Goal: Task Accomplishment & Management: Manage account settings

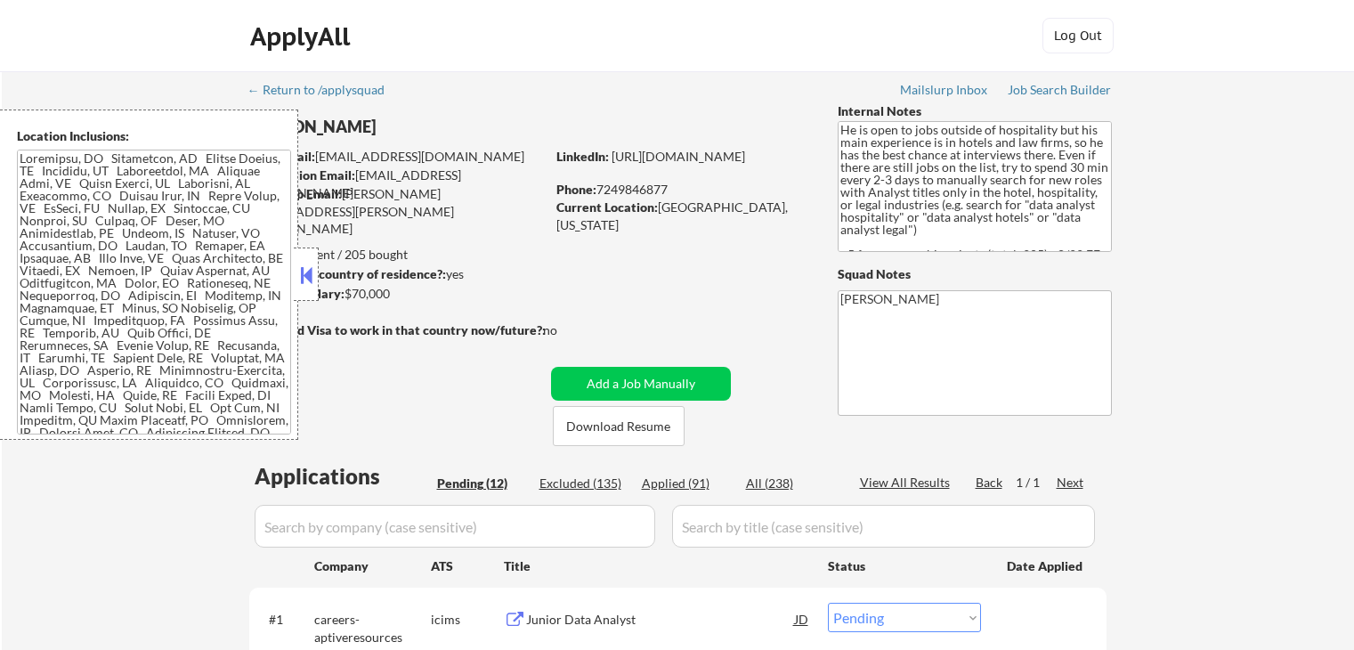
select select ""pending""
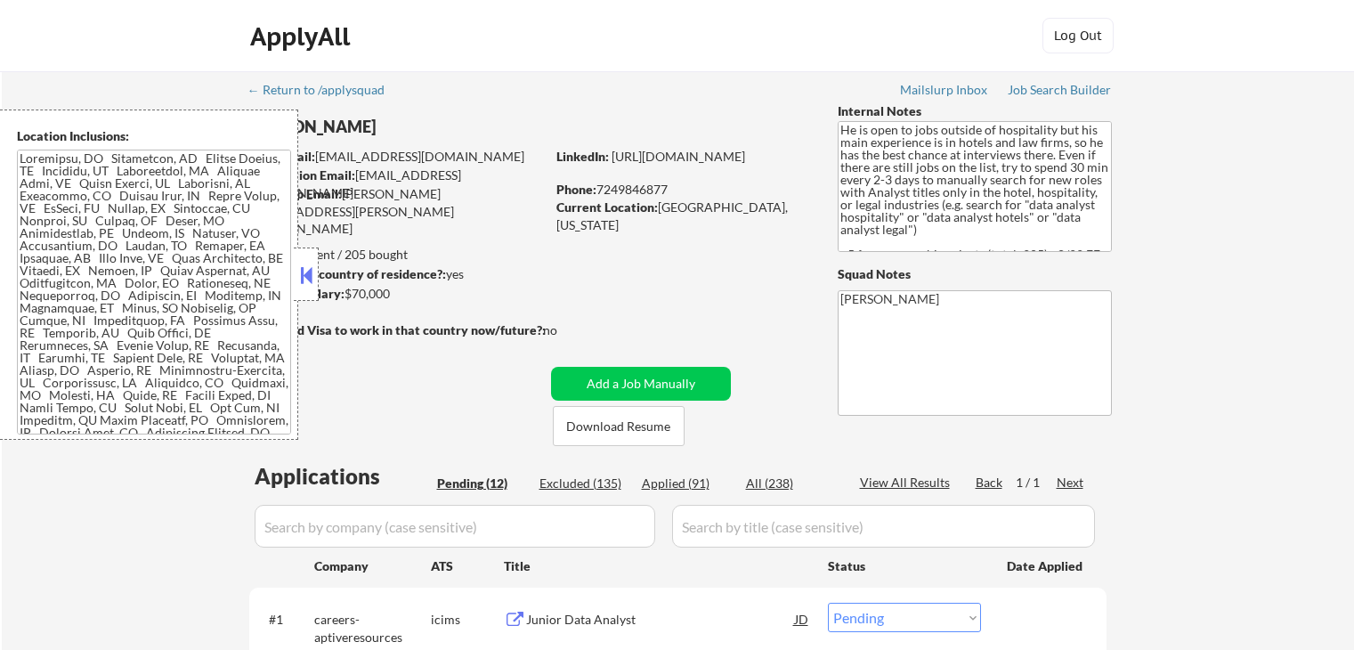
select select ""pending""
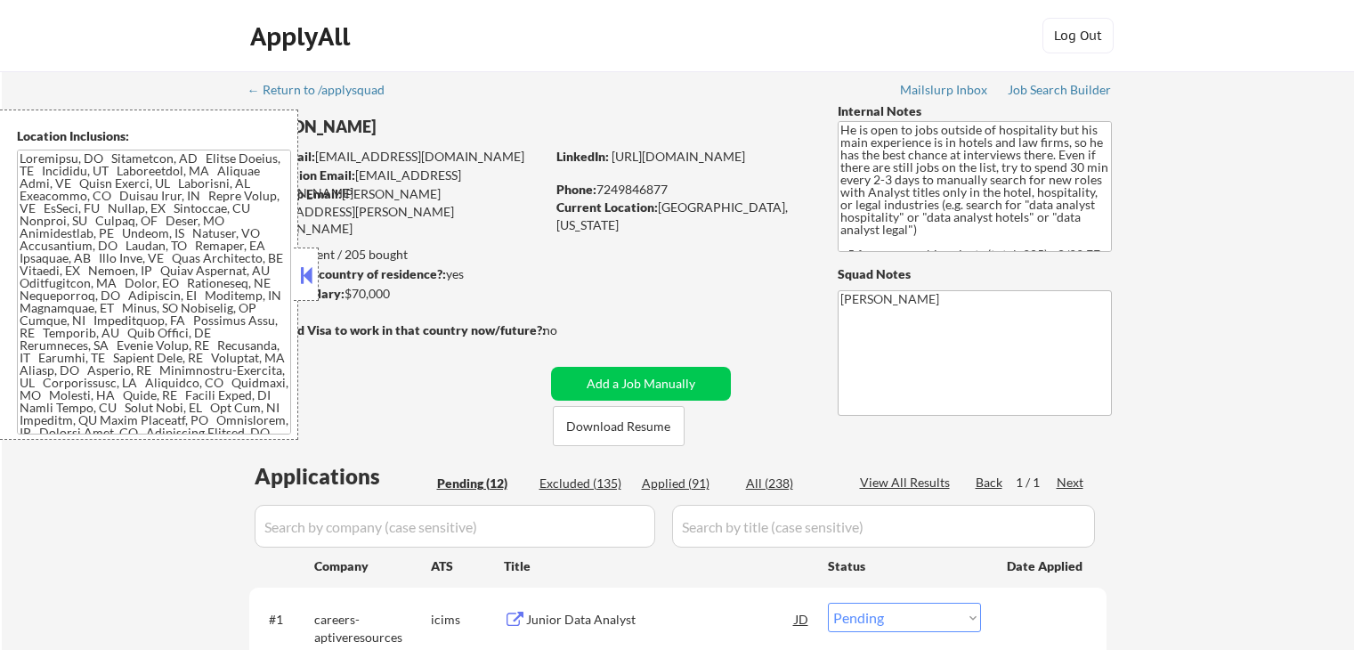
select select ""pending""
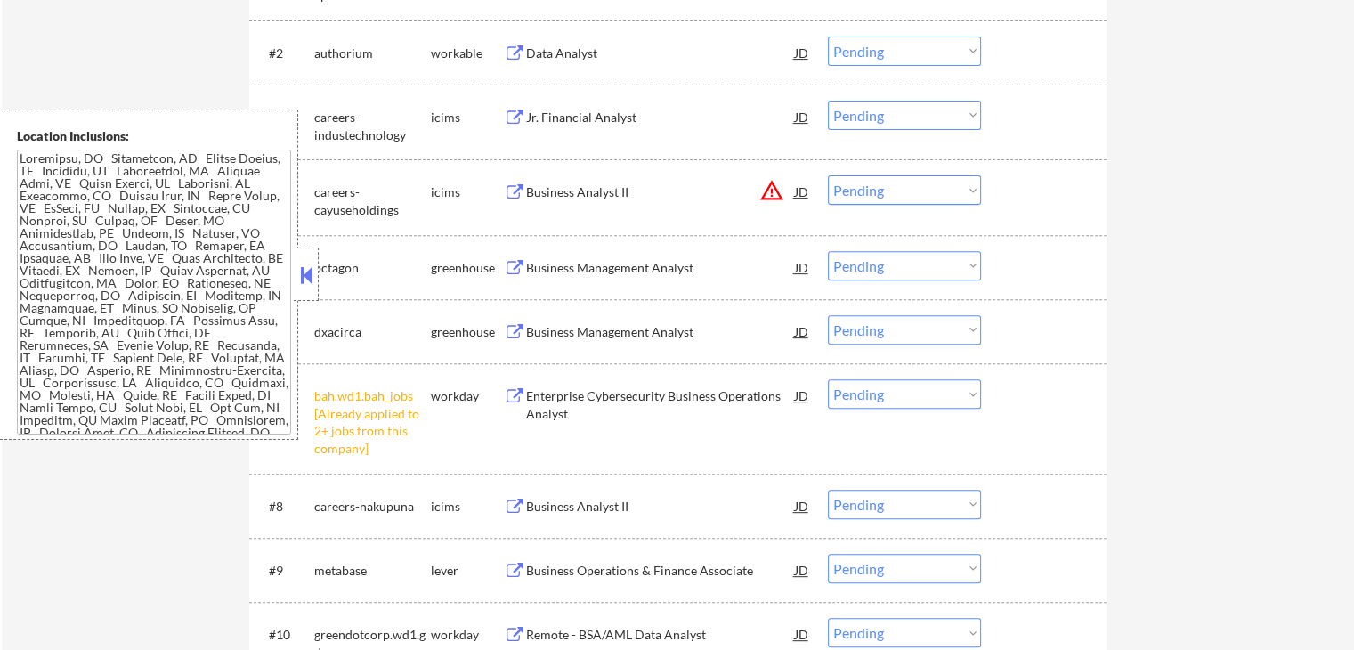
scroll to position [801, 0]
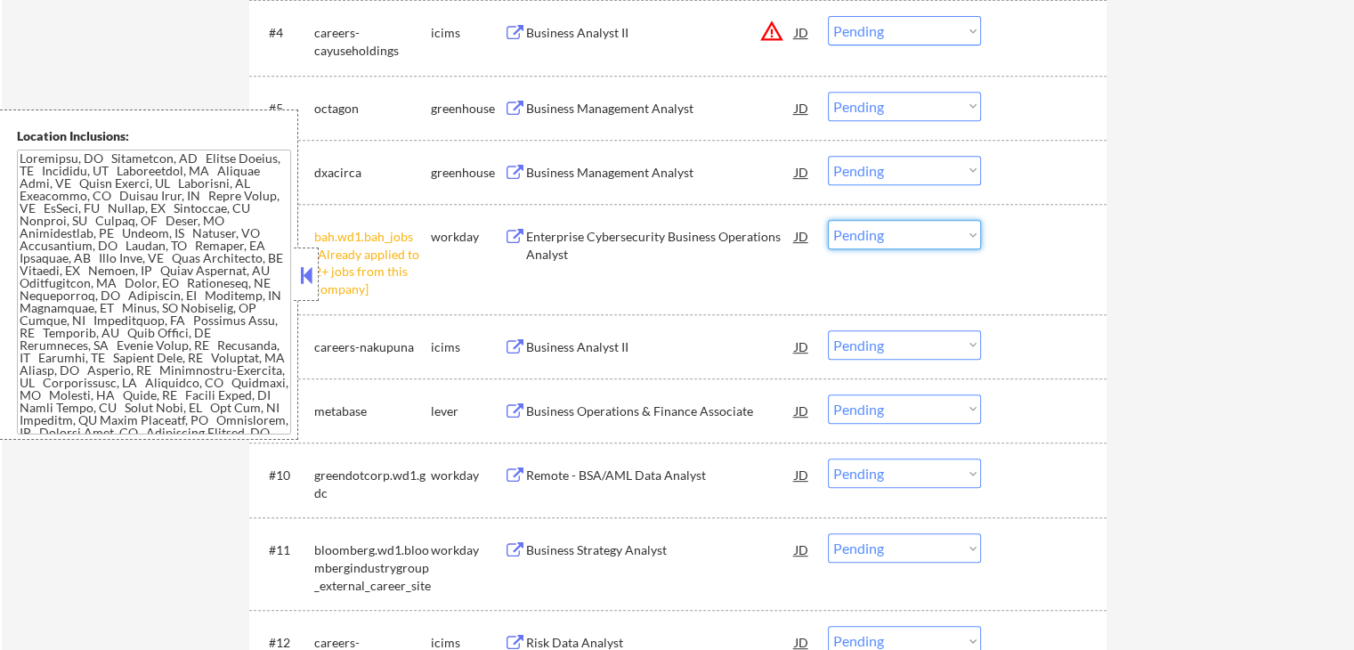
drag, startPoint x: 907, startPoint y: 229, endPoint x: 900, endPoint y: 248, distance: 20.0
click at [905, 231] on select "Choose an option... Pending Applied Excluded (Questions) Excluded (Expired) Exc…" at bounding box center [904, 234] width 153 height 29
click at [828, 220] on select "Choose an option... Pending Applied Excluded (Questions) Excluded (Expired) Exc…" at bounding box center [904, 234] width 153 height 29
click at [1160, 368] on div "← Return to /applysquad Mailslurp Inbox Job Search Builder [PERSON_NAME] User E…" at bounding box center [678, 12] width 1353 height 1484
select select ""pending""
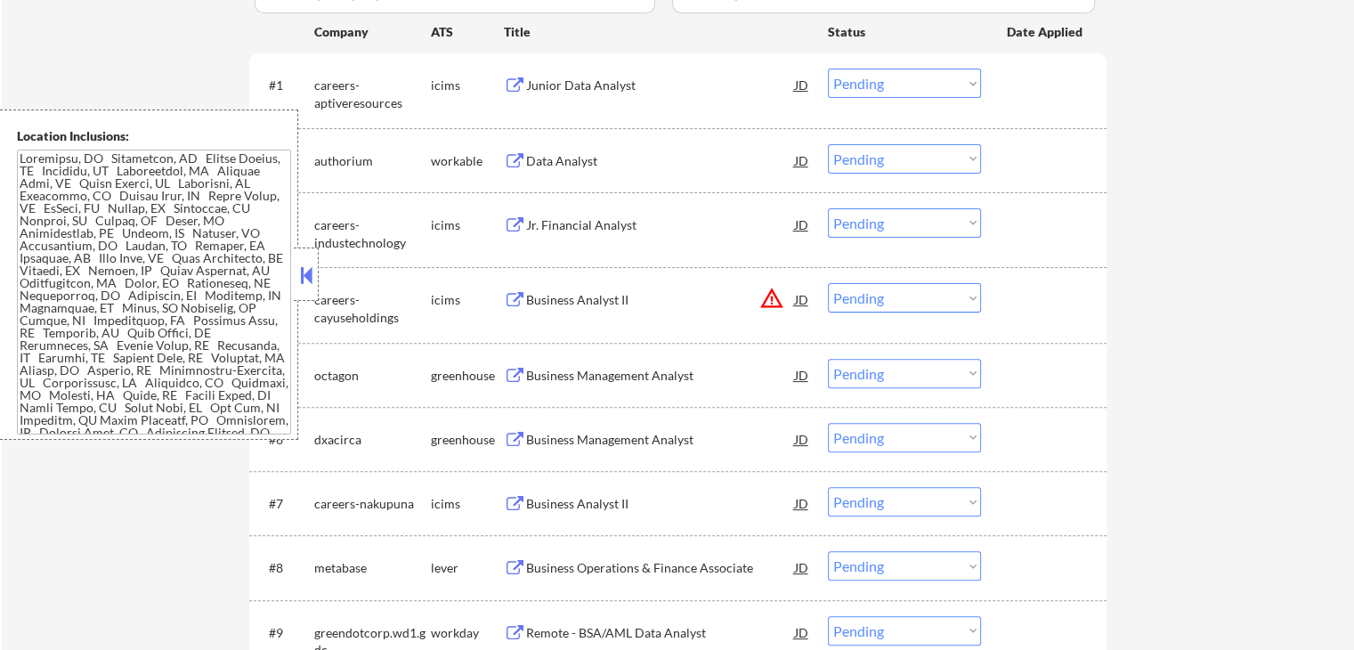
scroll to position [356, 0]
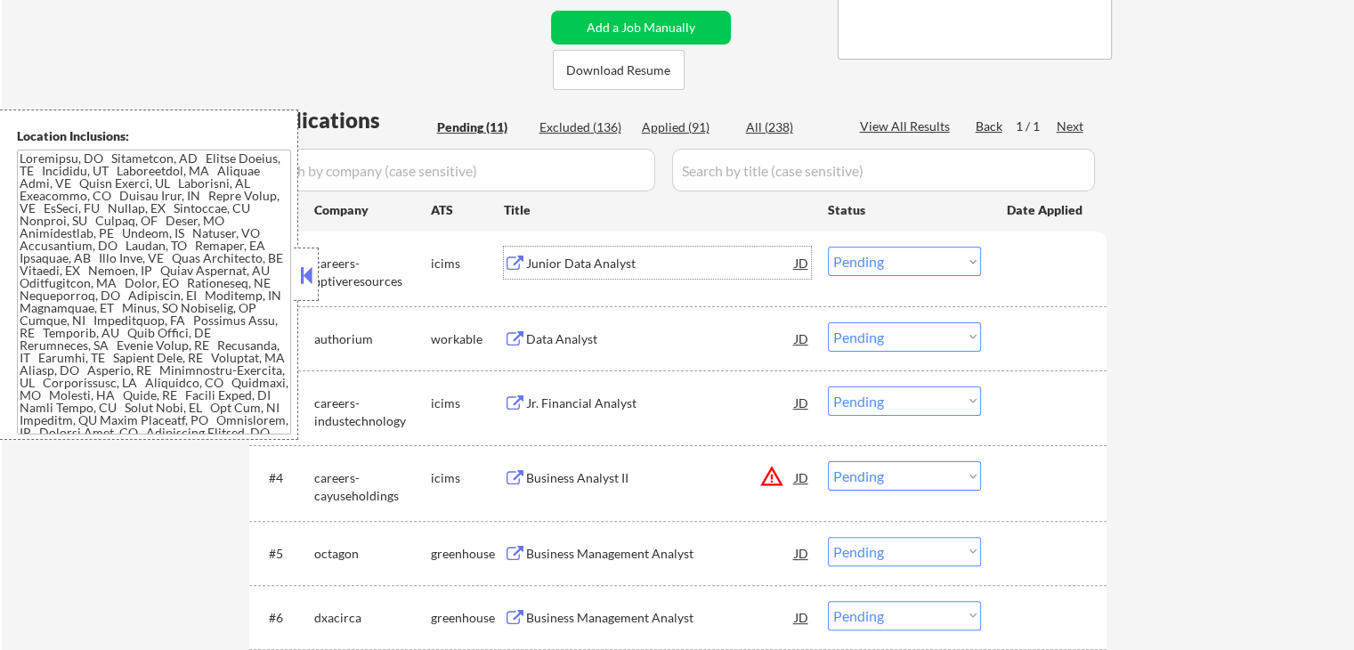
click at [606, 257] on div "Junior Data Analyst" at bounding box center [660, 264] width 269 height 18
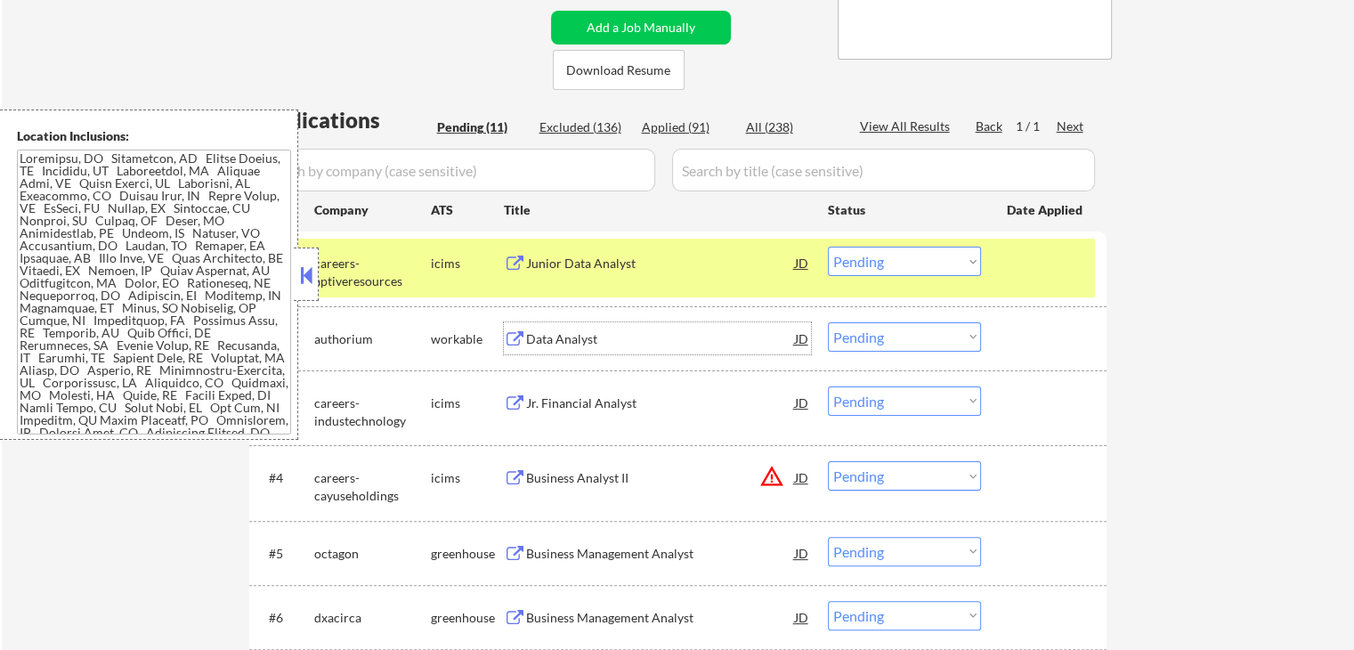
click at [644, 333] on div "Data Analyst" at bounding box center [660, 339] width 269 height 18
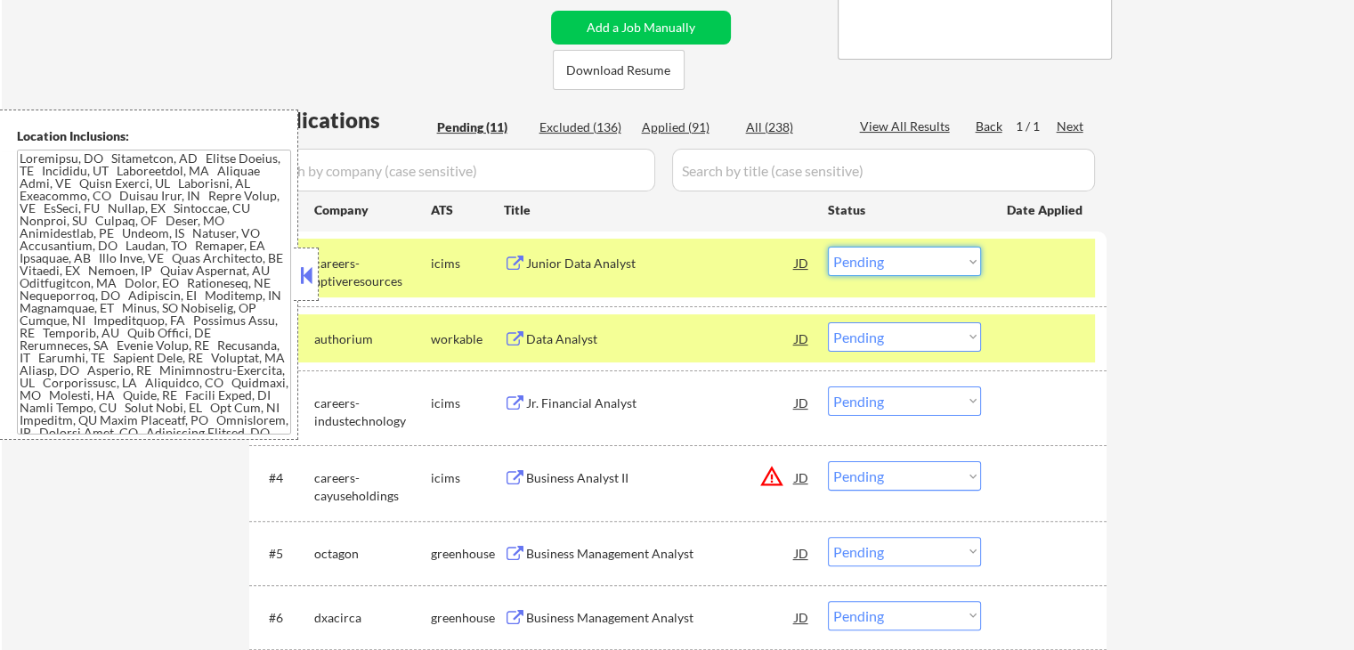
click at [881, 266] on select "Choose an option... Pending Applied Excluded (Questions) Excluded (Expired) Exc…" at bounding box center [904, 261] width 153 height 29
click at [828, 247] on select "Choose an option... Pending Applied Excluded (Questions) Excluded (Expired) Exc…" at bounding box center [904, 261] width 153 height 29
click at [610, 392] on div "Jr. Financial Analyst" at bounding box center [660, 402] width 269 height 32
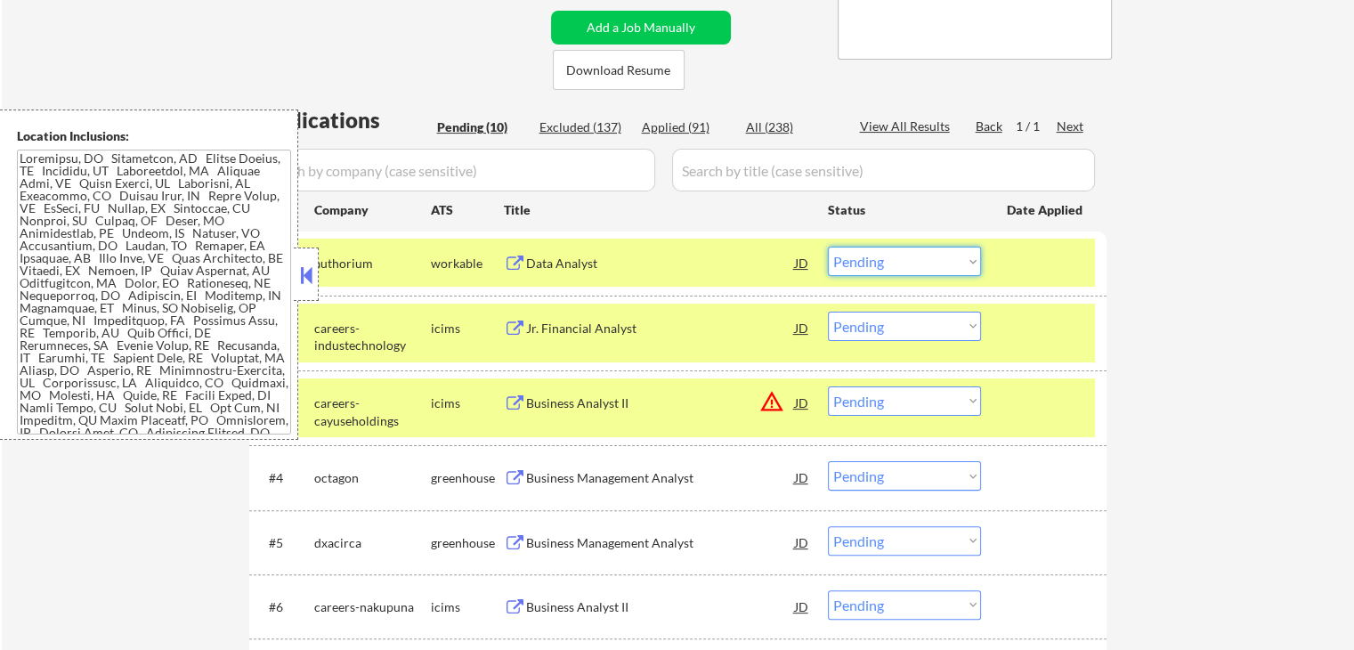
drag, startPoint x: 883, startPoint y: 258, endPoint x: 887, endPoint y: 272, distance: 13.8
click at [883, 259] on select "Choose an option... Pending Applied Excluded (Questions) Excluded (Expired) Exc…" at bounding box center [904, 261] width 153 height 29
click at [828, 247] on select "Choose an option... Pending Applied Excluded (Questions) Excluded (Expired) Exc…" at bounding box center [904, 261] width 153 height 29
click at [684, 394] on div "Business Analyst II" at bounding box center [660, 403] width 269 height 18
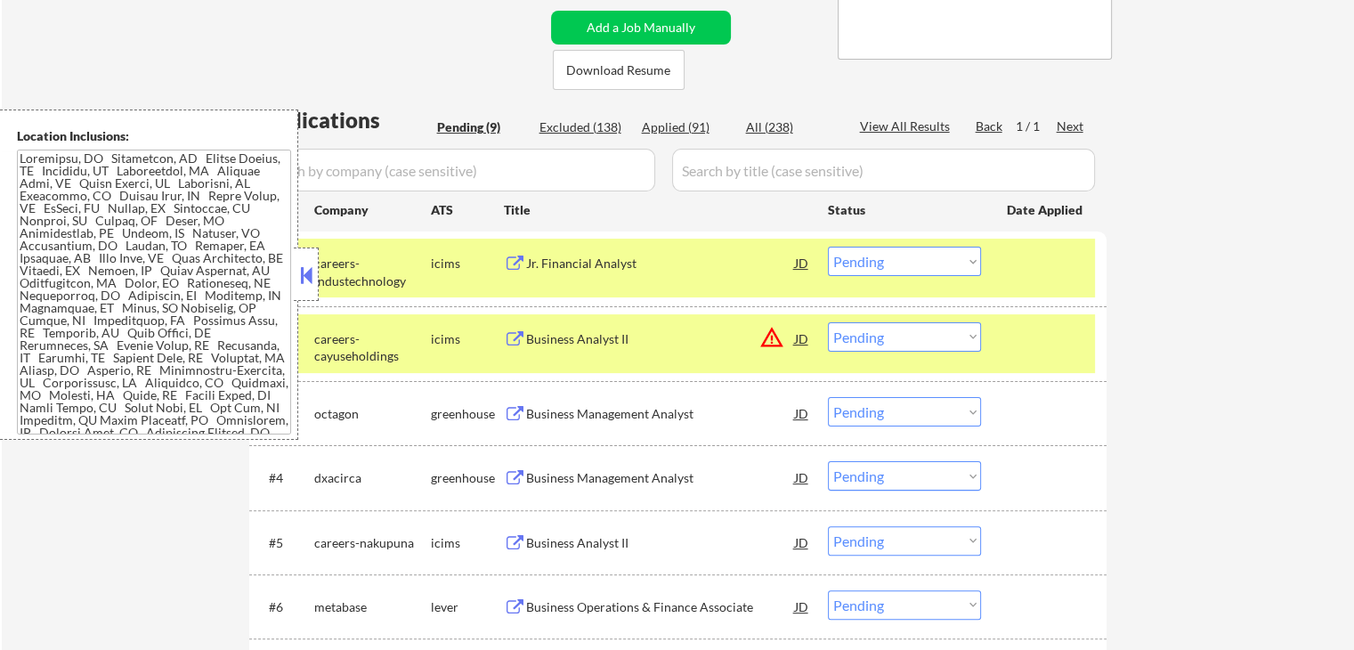
click at [894, 257] on select "Choose an option... Pending Applied Excluded (Questions) Excluded (Expired) Exc…" at bounding box center [904, 261] width 153 height 29
click at [828, 247] on select "Choose an option... Pending Applied Excluded (Questions) Excluded (Expired) Exc…" at bounding box center [904, 261] width 153 height 29
click at [693, 405] on div "Business Management Analyst" at bounding box center [660, 414] width 269 height 18
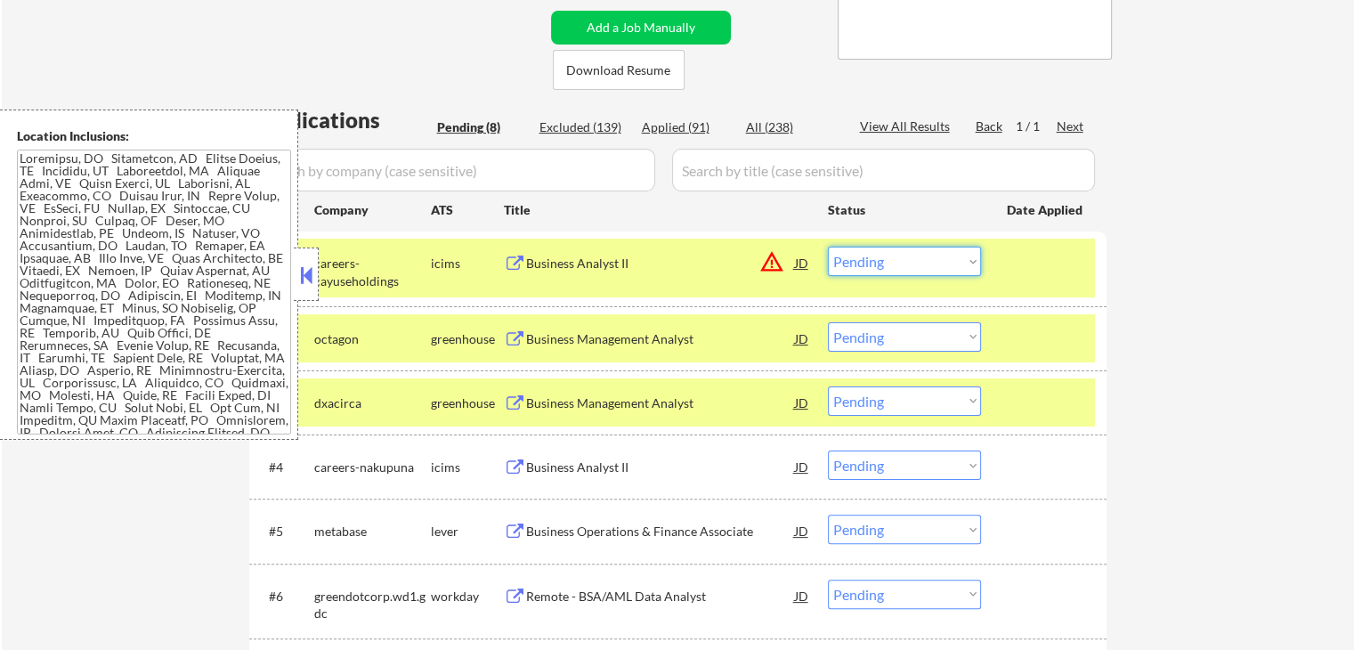
drag, startPoint x: 894, startPoint y: 249, endPoint x: 903, endPoint y: 273, distance: 25.6
click at [894, 249] on select "Choose an option... Pending Applied Excluded (Questions) Excluded (Expired) Exc…" at bounding box center [904, 261] width 153 height 29
click at [828, 247] on select "Choose an option... Pending Applied Excluded (Questions) Excluded (Expired) Exc…" at bounding box center [904, 261] width 153 height 29
click at [672, 390] on div "Business Management Analyst" at bounding box center [660, 402] width 269 height 32
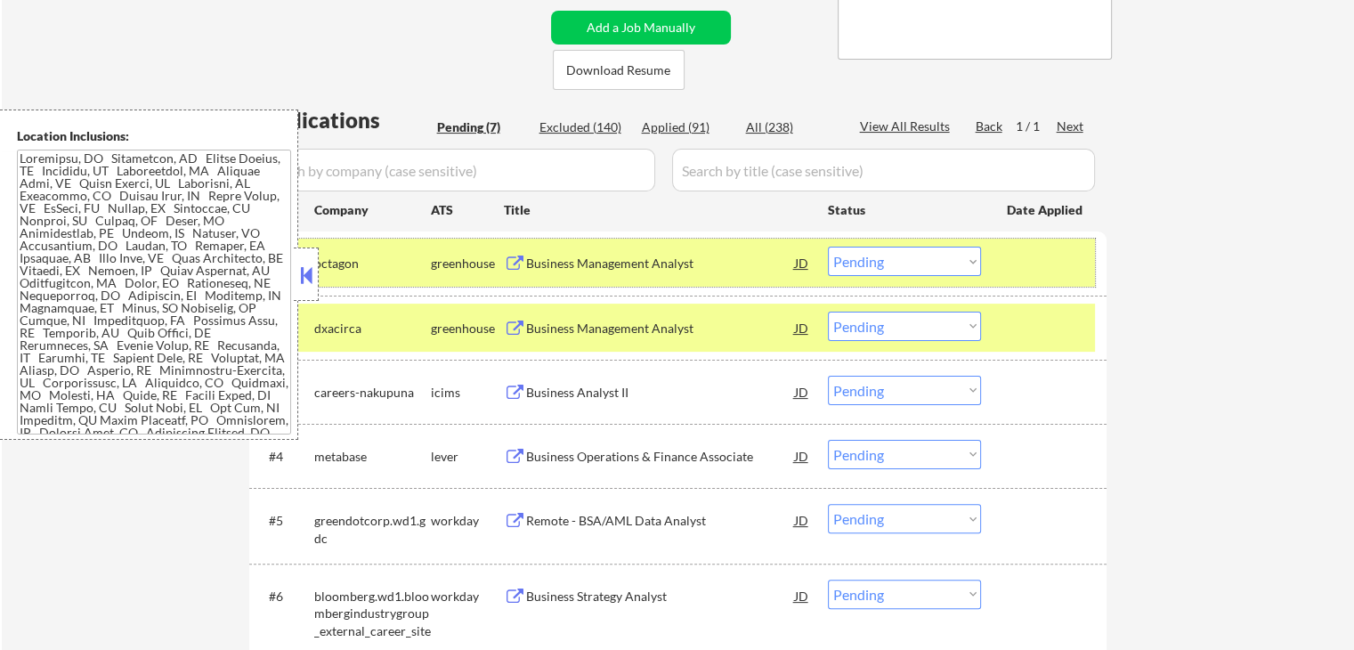
drag, startPoint x: 901, startPoint y: 240, endPoint x: 896, endPoint y: 270, distance: 29.9
click at [900, 243] on div "#1 octagon greenhouse Business Management Analyst JD warning_amber Choose an op…" at bounding box center [675, 263] width 841 height 48
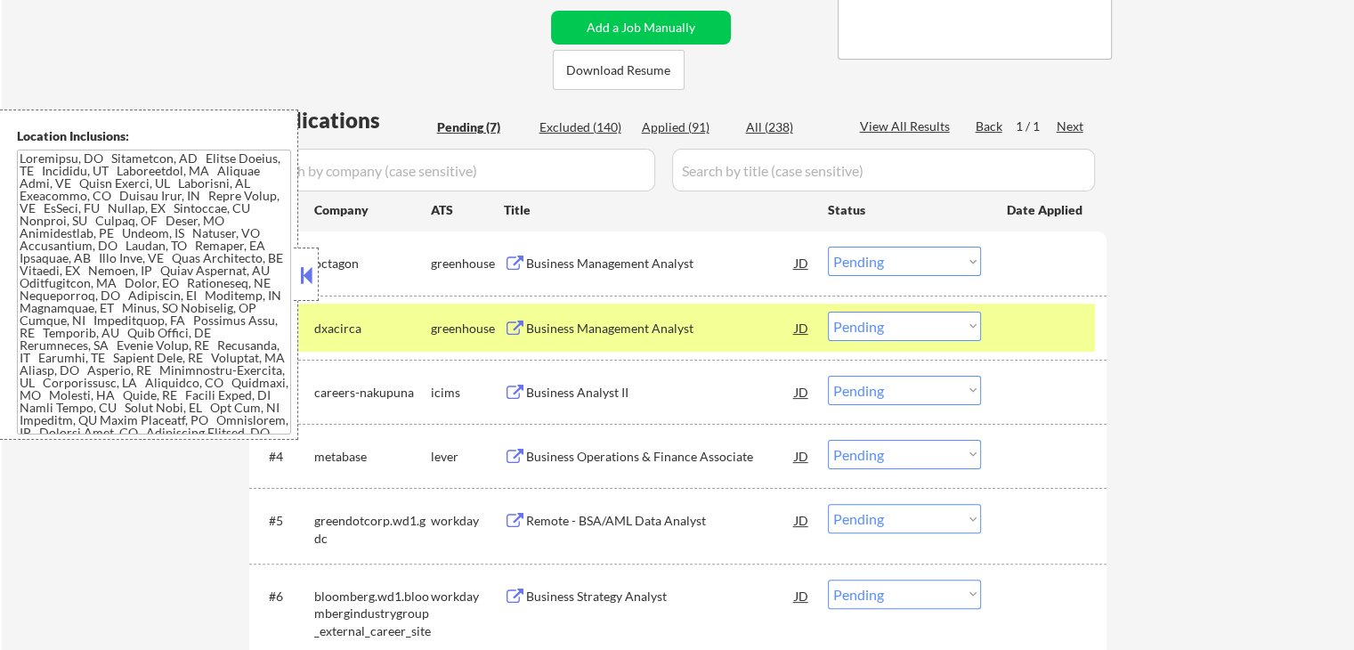
click at [895, 273] on select "Choose an option... Pending Applied Excluded (Questions) Excluded (Expired) Exc…" at bounding box center [904, 261] width 153 height 29
click at [828, 247] on select "Choose an option... Pending Applied Excluded (Questions) Excluded (Expired) Exc…" at bounding box center [904, 261] width 153 height 29
click at [683, 382] on div "Business Analyst II" at bounding box center [660, 392] width 269 height 32
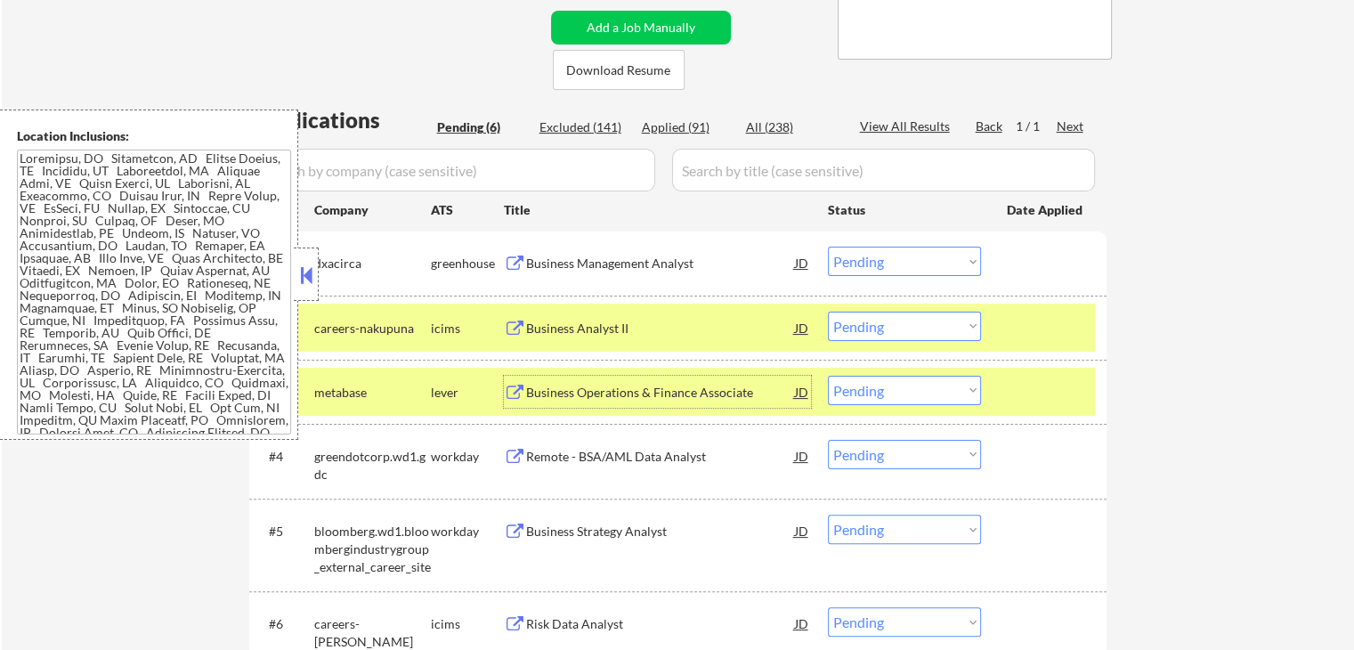
click at [911, 256] on select "Choose an option... Pending Applied Excluded (Questions) Excluded (Expired) Exc…" at bounding box center [904, 261] width 153 height 29
click at [828, 247] on select "Choose an option... Pending Applied Excluded (Questions) Excluded (Expired) Exc…" at bounding box center [904, 261] width 153 height 29
click at [735, 403] on div "Business Operations & Finance Associate" at bounding box center [660, 392] width 269 height 32
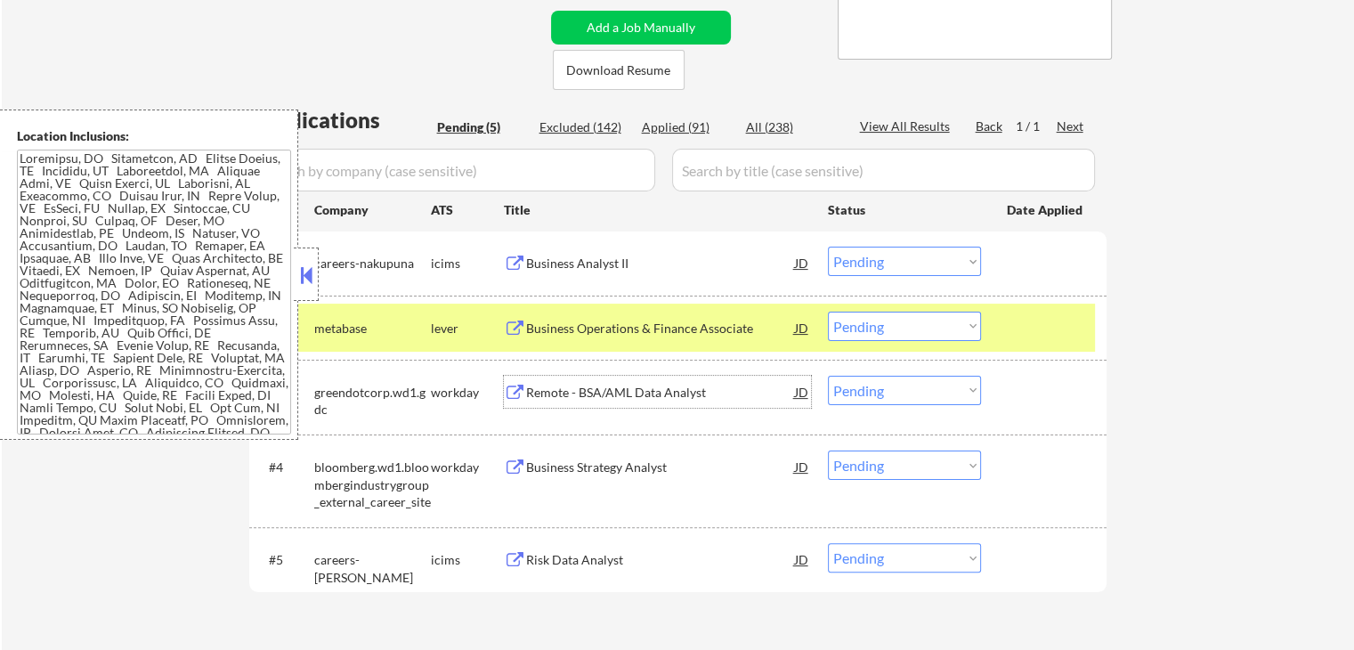
drag, startPoint x: 914, startPoint y: 253, endPoint x: 915, endPoint y: 265, distance: 12.6
click at [914, 253] on select "Choose an option... Pending Applied Excluded (Questions) Excluded (Expired) Exc…" at bounding box center [904, 261] width 153 height 29
click at [828, 247] on select "Choose an option... Pending Applied Excluded (Questions) Excluded (Expired) Exc…" at bounding box center [904, 261] width 153 height 29
click at [710, 396] on div "Remote - BSA/AML Data Analyst" at bounding box center [660, 393] width 269 height 18
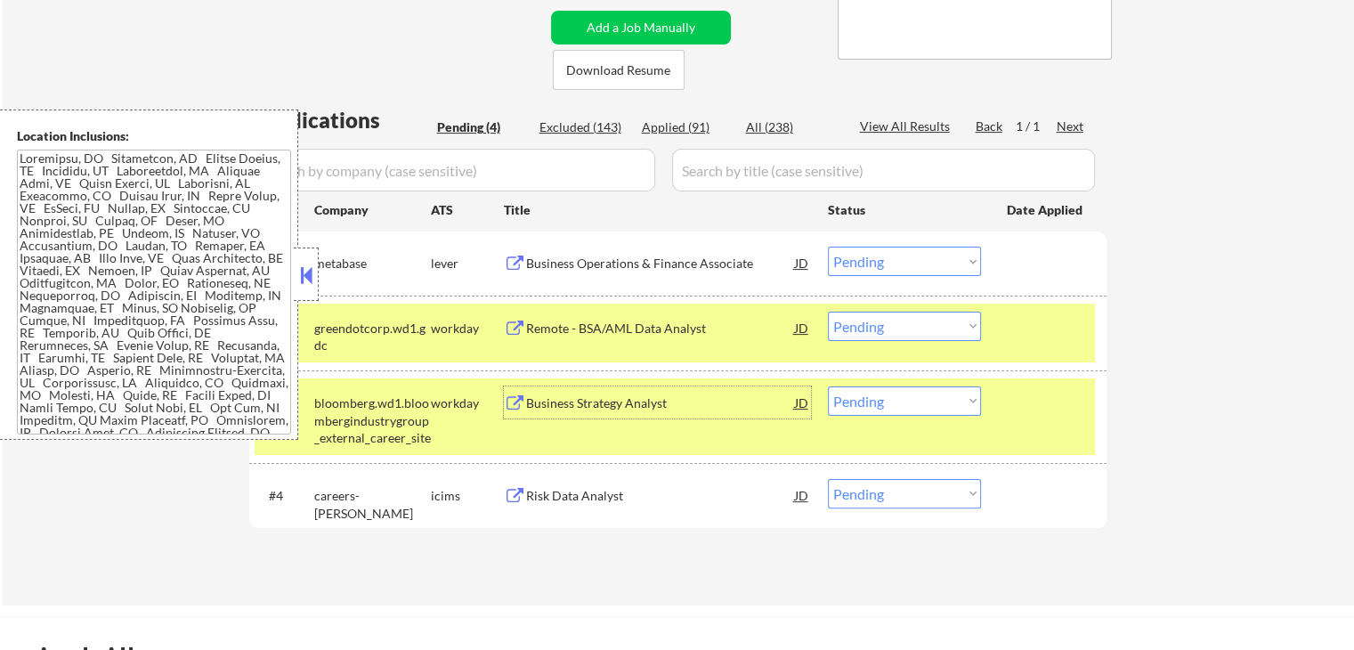
click at [894, 269] on select "Choose an option... Pending Applied Excluded (Questions) Excluded (Expired) Exc…" at bounding box center [904, 261] width 153 height 29
click at [828, 247] on select "Choose an option... Pending Applied Excluded (Questions) Excluded (Expired) Exc…" at bounding box center [904, 261] width 153 height 29
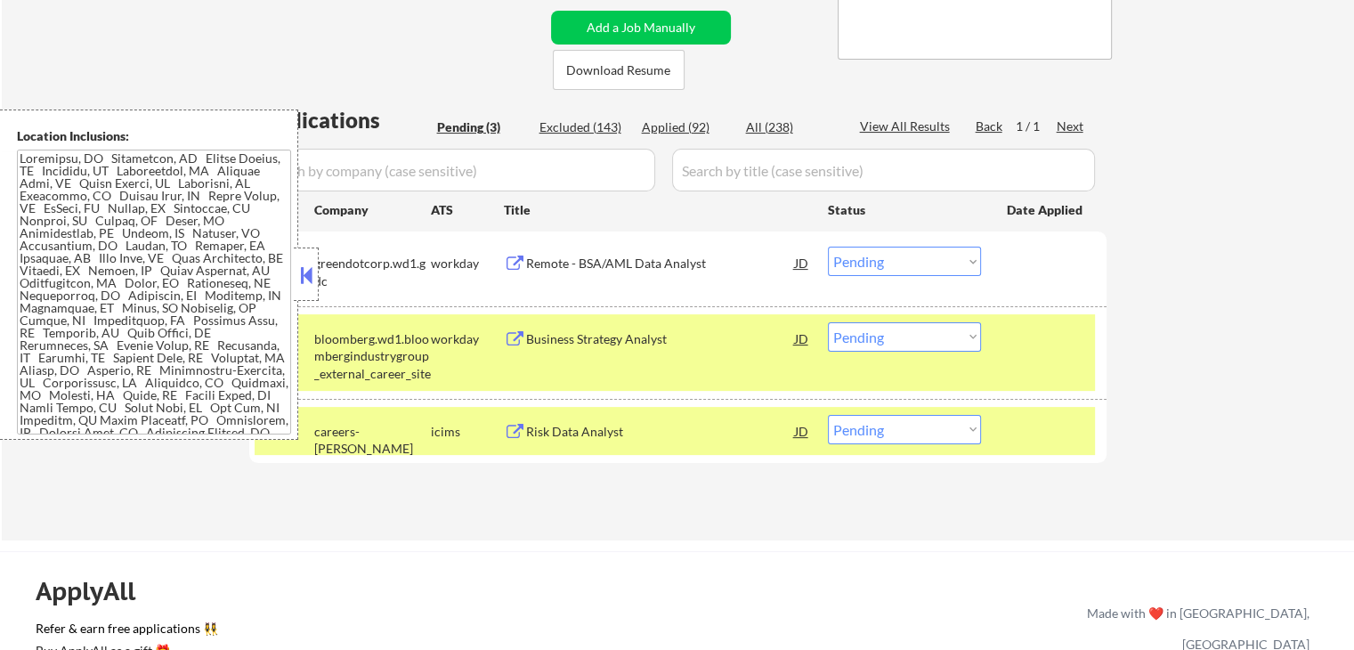
click at [666, 328] on div "Business Strategy Analyst" at bounding box center [660, 338] width 269 height 32
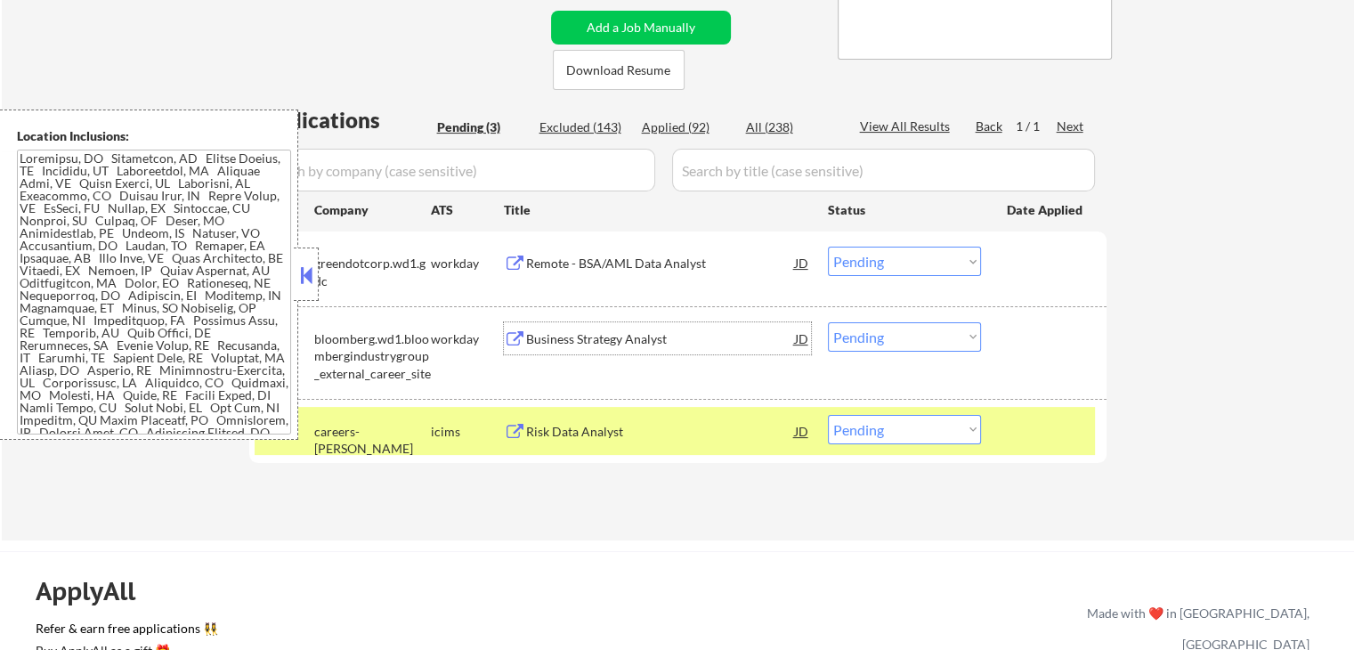
drag, startPoint x: 887, startPoint y: 260, endPoint x: 885, endPoint y: 273, distance: 13.5
click at [887, 264] on select "Choose an option... Pending Applied Excluded (Questions) Excluded (Expired) Exc…" at bounding box center [904, 261] width 153 height 29
click at [828, 247] on select "Choose an option... Pending Applied Excluded (Questions) Excluded (Expired) Exc…" at bounding box center [904, 261] width 153 height 29
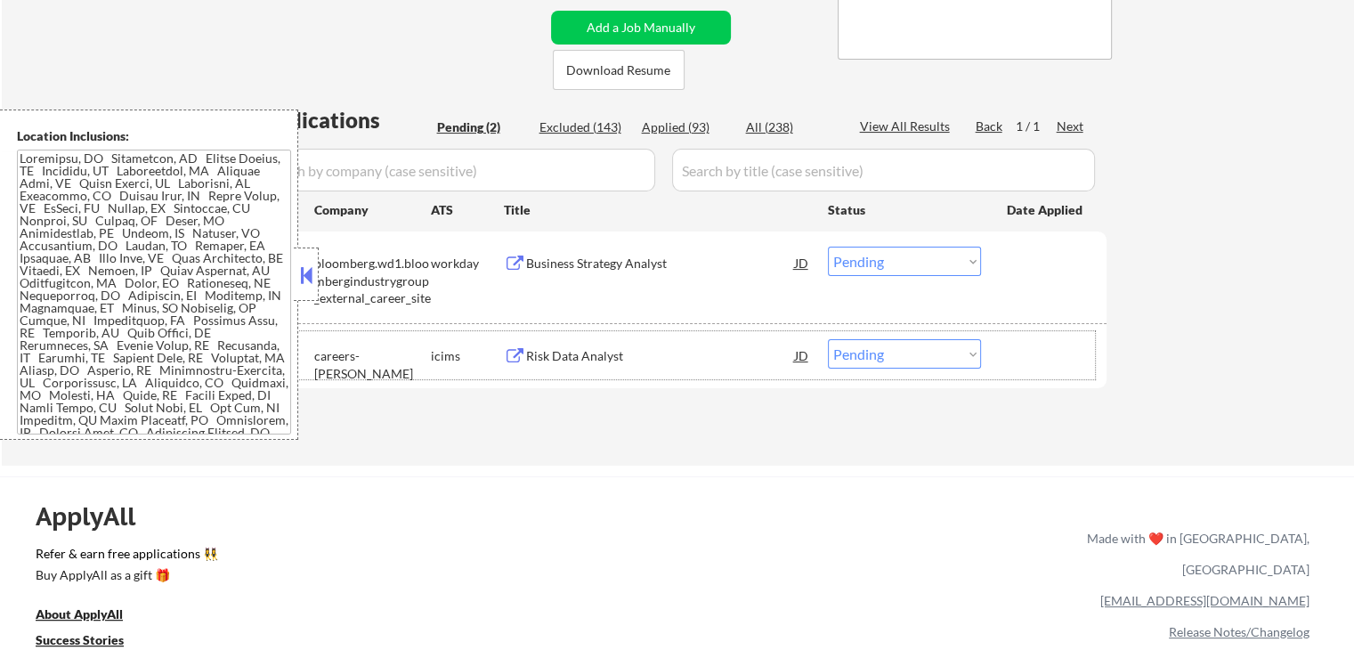
click at [628, 334] on div "#2 careers-peraton icims Risk Data Analyst JD warning_amber Choose an option...…" at bounding box center [675, 355] width 841 height 48
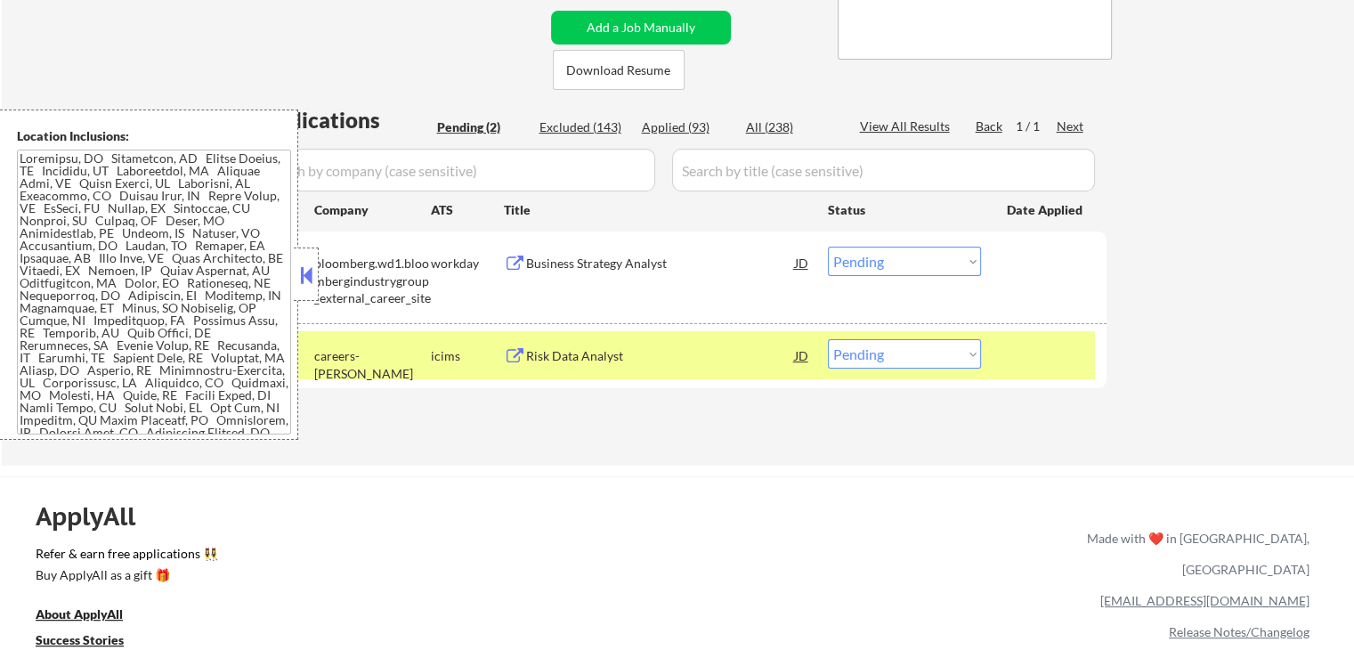
click at [646, 356] on div "Risk Data Analyst" at bounding box center [660, 356] width 269 height 18
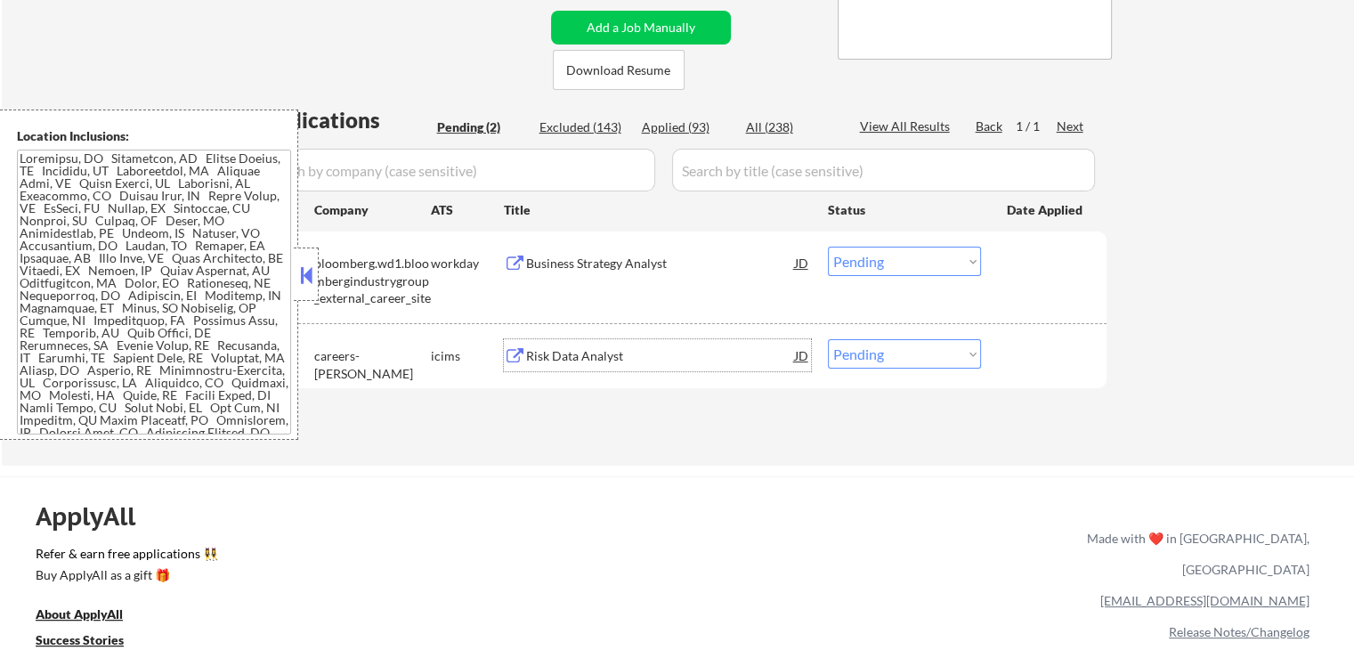
drag, startPoint x: 869, startPoint y: 241, endPoint x: 877, endPoint y: 254, distance: 14.8
click at [874, 250] on div "#1 bloomberg.wd1.bloombergindustrygroup_external_career_site workday Business S…" at bounding box center [675, 277] width 841 height 77
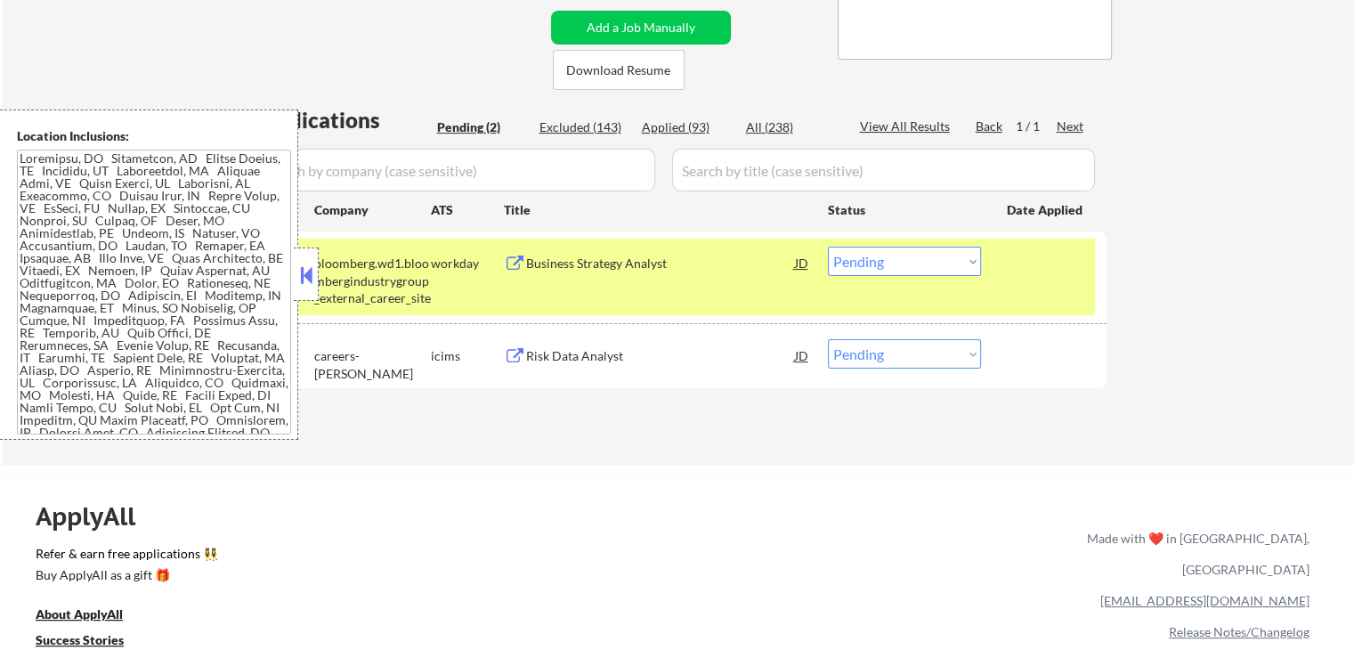
drag, startPoint x: 881, startPoint y: 257, endPoint x: 901, endPoint y: 275, distance: 26.5
click at [881, 257] on select "Choose an option... Pending Applied Excluded (Questions) Excluded (Expired) Exc…" at bounding box center [904, 261] width 153 height 29
click at [828, 247] on select "Choose an option... Pending Applied Excluded (Questions) Excluded (Expired) Exc…" at bounding box center [904, 261] width 153 height 29
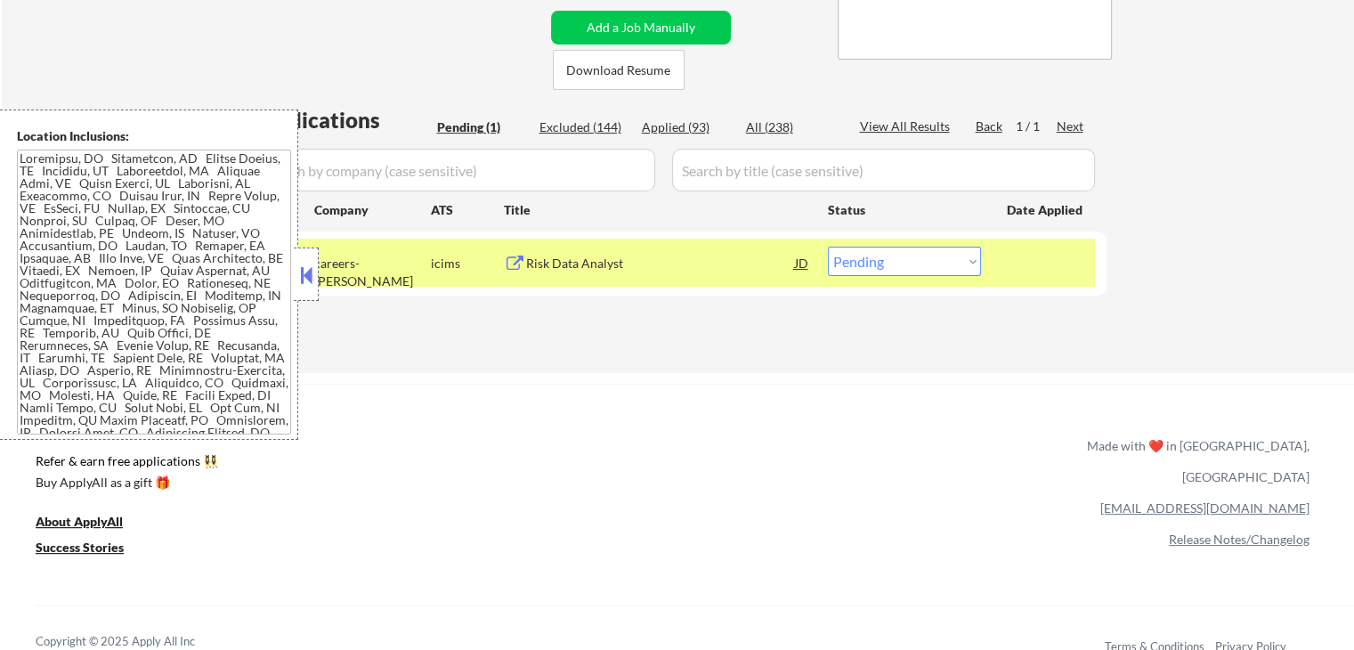
scroll to position [182, 0]
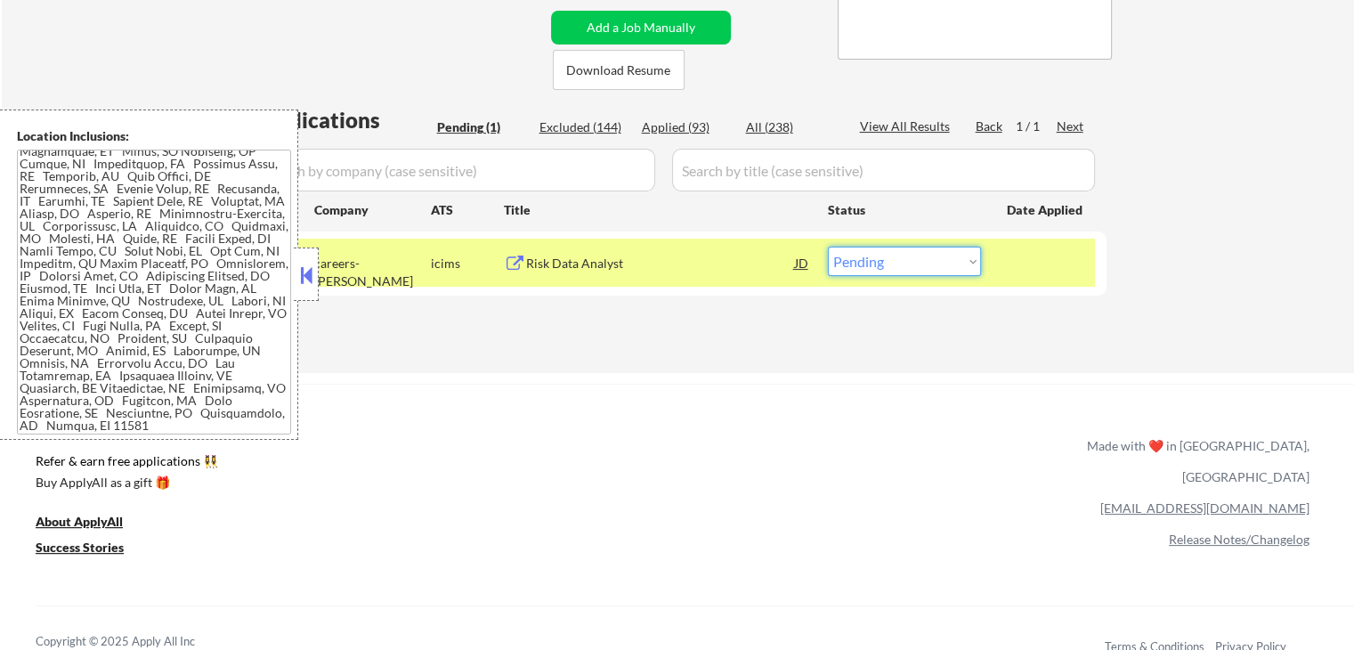
drag, startPoint x: 861, startPoint y: 256, endPoint x: 869, endPoint y: 272, distance: 17.1
click at [862, 264] on select "Choose an option... Pending Applied Excluded (Questions) Excluded (Expired) Exc…" at bounding box center [904, 261] width 153 height 29
select select ""excluded__expired_""
click at [828, 247] on select "Choose an option... Pending Applied Excluded (Questions) Excluded (Expired) Exc…" at bounding box center [904, 261] width 153 height 29
click at [865, 365] on div "← Return to /applysquad Mailslurp Inbox Job Search Builder [PERSON_NAME] User E…" at bounding box center [678, 44] width 1353 height 658
